Goal: Task Accomplishment & Management: Manage account settings

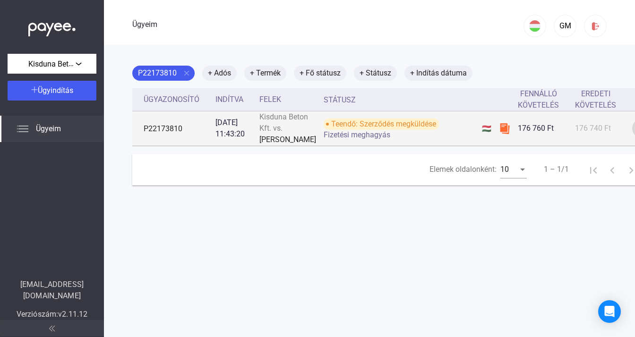
click at [634, 134] on img at bounding box center [642, 129] width 10 height 10
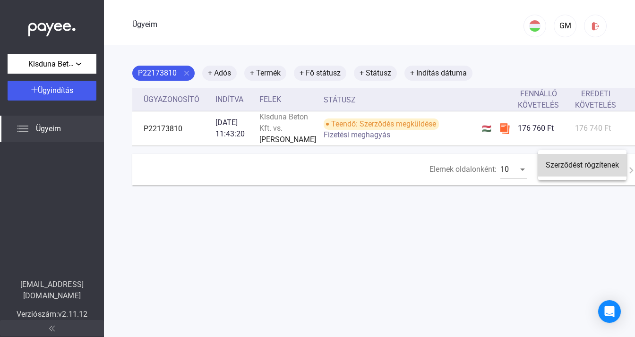
click at [598, 165] on font "Szerződést rögzítenek" at bounding box center [581, 165] width 73 height 9
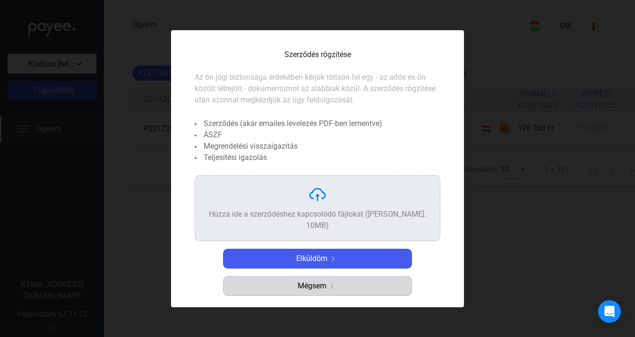
click at [312, 281] on font "Mégsem" at bounding box center [312, 285] width 29 height 9
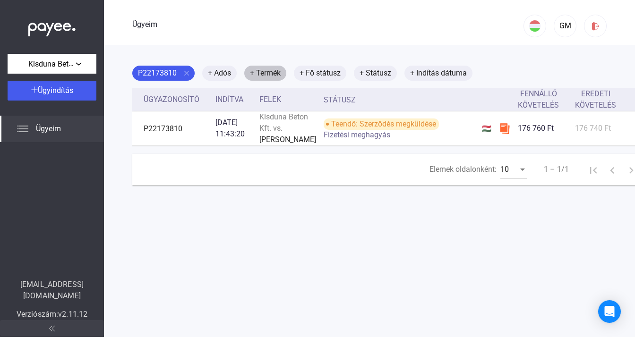
click at [276, 72] on font "+ Termék" at bounding box center [265, 72] width 31 height 9
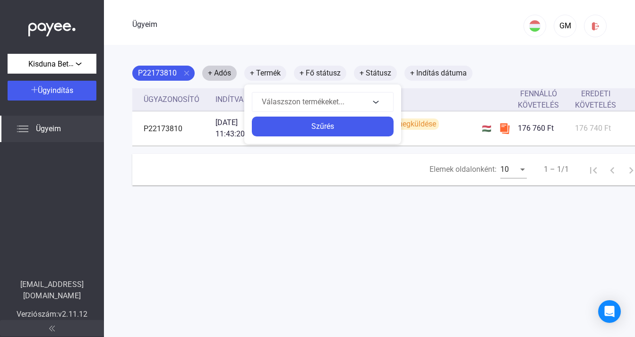
click at [219, 72] on div at bounding box center [317, 168] width 635 height 337
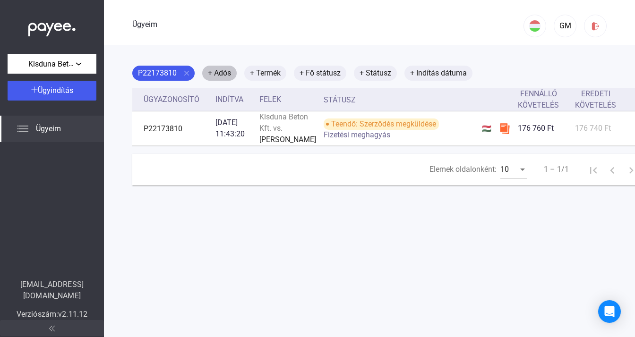
click at [218, 74] on font "+ Adós" at bounding box center [219, 72] width 23 height 9
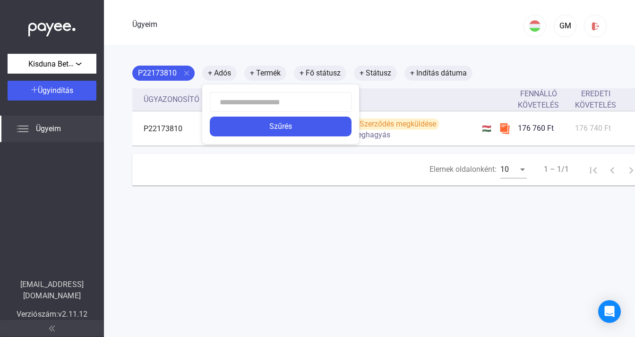
click at [159, 75] on div at bounding box center [317, 168] width 635 height 337
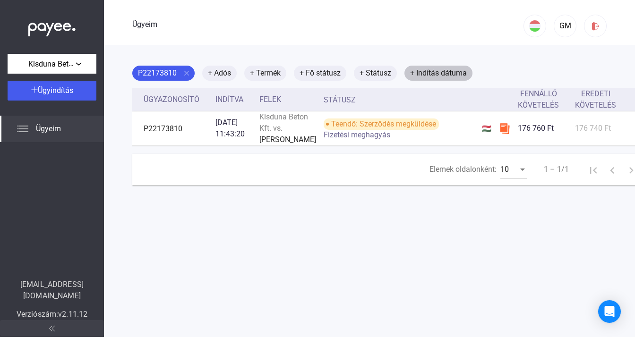
click at [453, 73] on font "+ Indítás dátuma" at bounding box center [438, 72] width 57 height 9
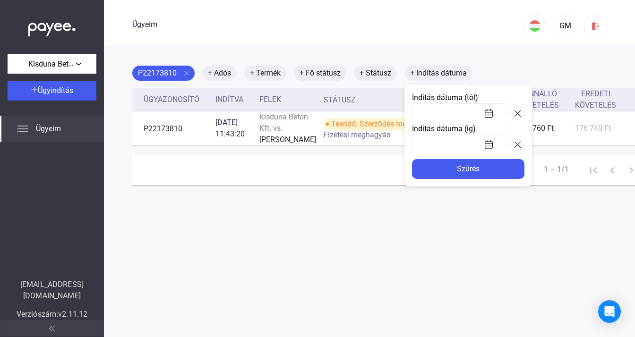
click at [261, 226] on div at bounding box center [317, 168] width 635 height 337
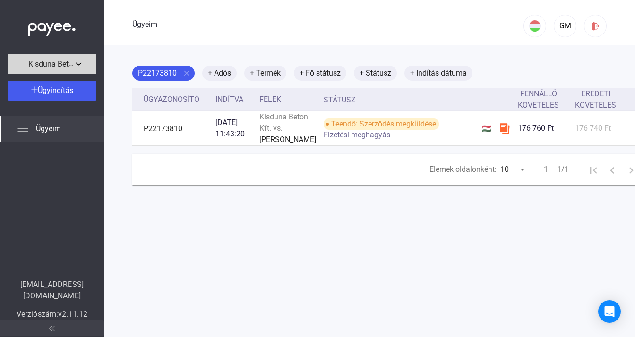
click at [63, 64] on font "Kisduna Beton Kft." at bounding box center [59, 63] width 62 height 9
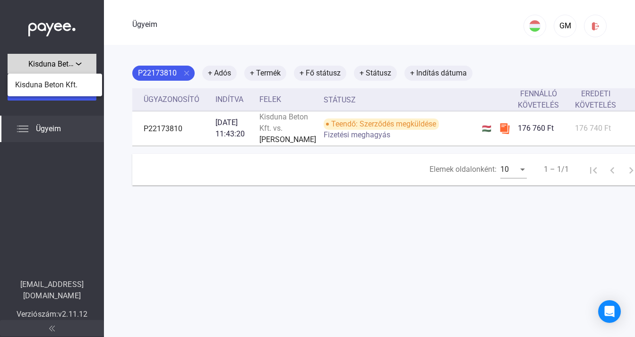
click at [63, 64] on div at bounding box center [317, 168] width 635 height 337
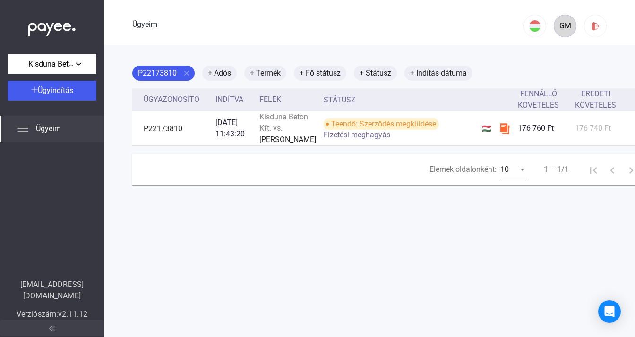
click at [560, 28] on font "GM" at bounding box center [565, 25] width 12 height 9
